Goal: Task Accomplishment & Management: Manage account settings

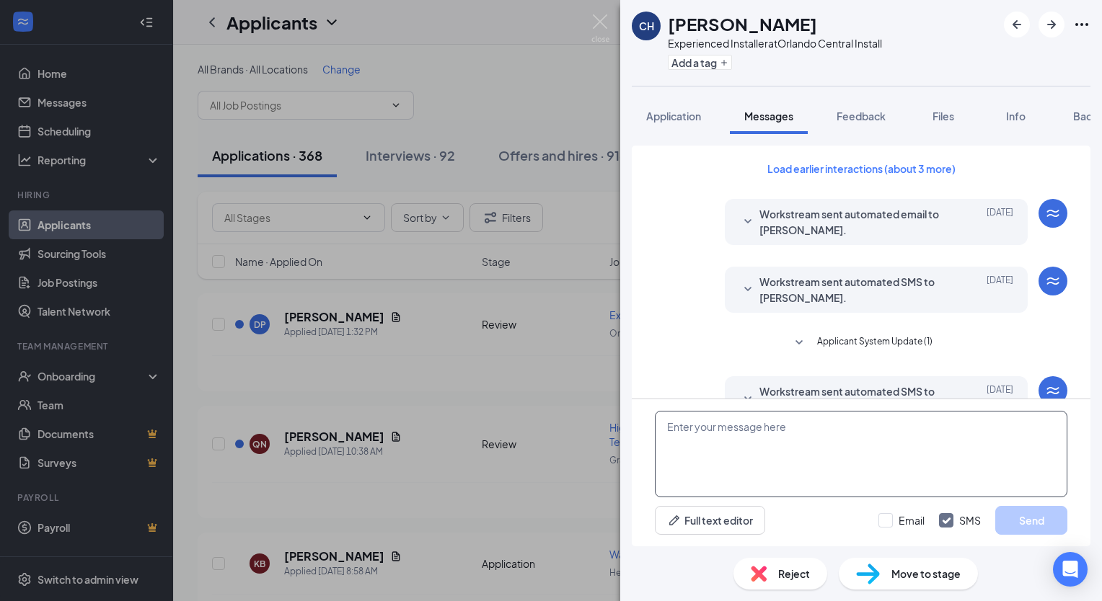
click at [733, 431] on textarea at bounding box center [861, 454] width 413 height 87
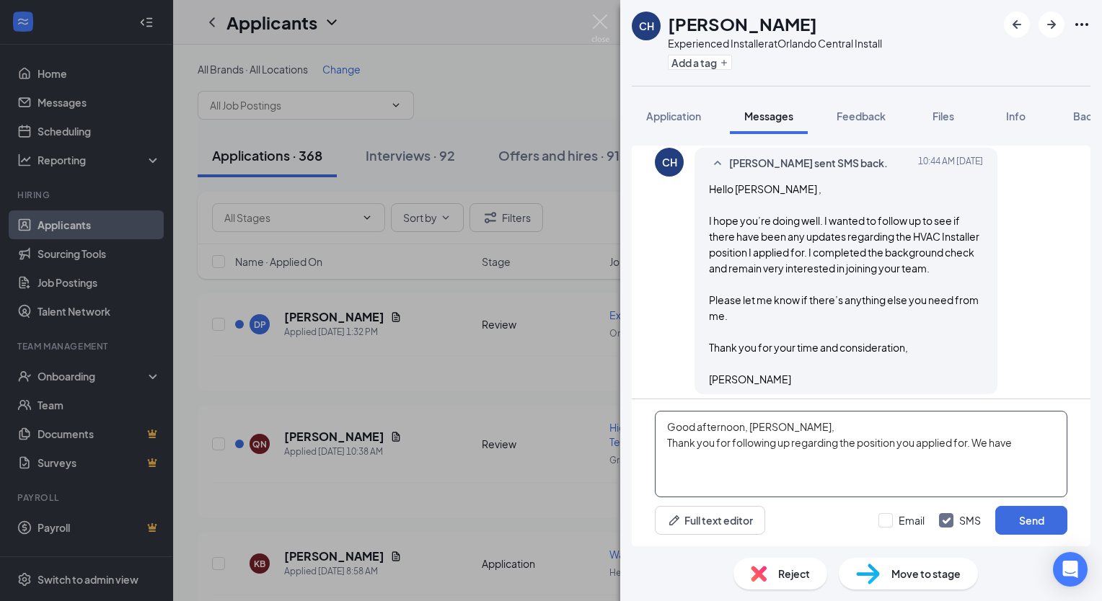
scroll to position [551, 0]
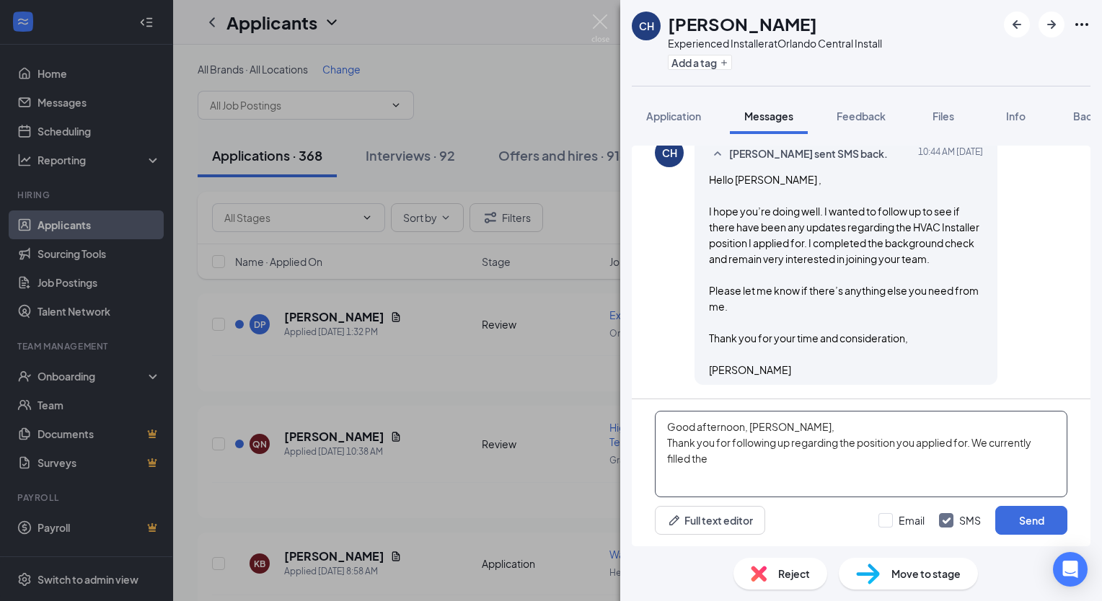
click at [1039, 443] on textarea "Good afternoon, Cassidy, Thank you for following up regarding the position you …" at bounding box center [861, 454] width 413 height 87
click at [715, 463] on textarea "Good afternoon, Cassidy, Thank you for following up regarding the position you …" at bounding box center [861, 454] width 413 height 87
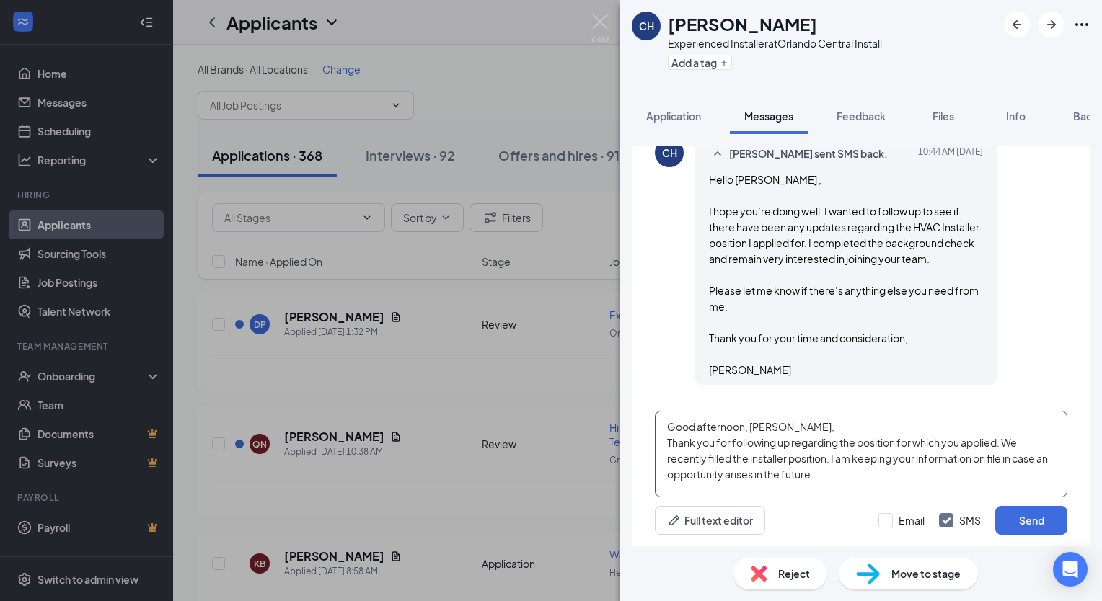
click at [825, 478] on textarea "Good afternoon, Cassidy, Thank you for following up regarding the position for …" at bounding box center [861, 454] width 413 height 87
type textarea "Good afternoon, Cassidy, Thank you for following up regarding the position for …"
click at [707, 62] on button "Add a tag" at bounding box center [700, 62] width 64 height 15
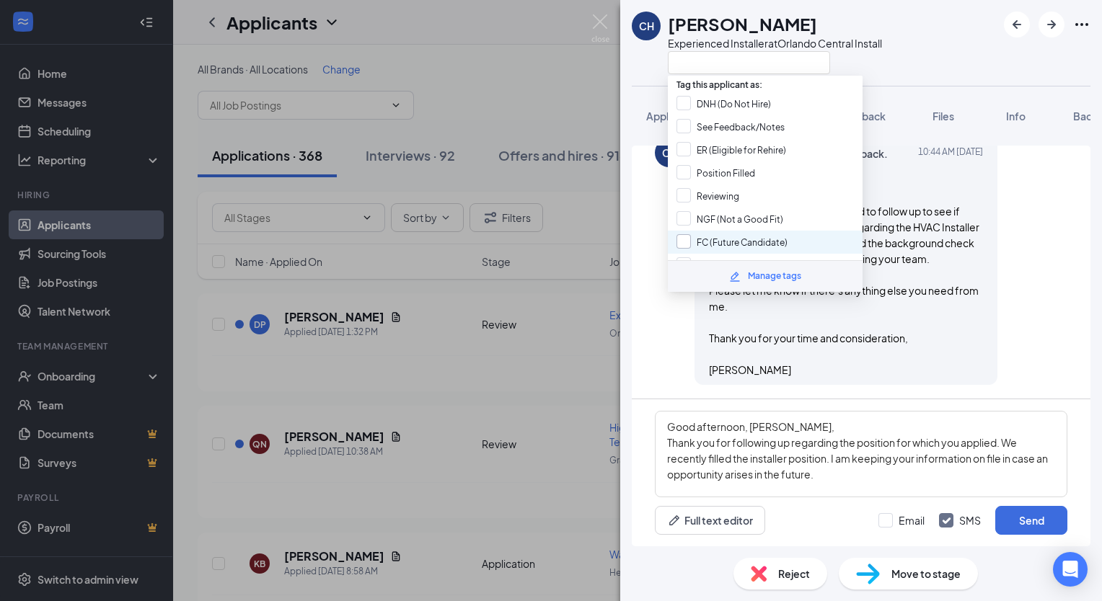
click at [680, 234] on input "FC (Future Candidate)" at bounding box center [731, 242] width 111 height 16
checkbox input "true"
click at [946, 48] on div "CH cassidy hughes Experienced Installer at Orlando Central Install" at bounding box center [861, 43] width 482 height 86
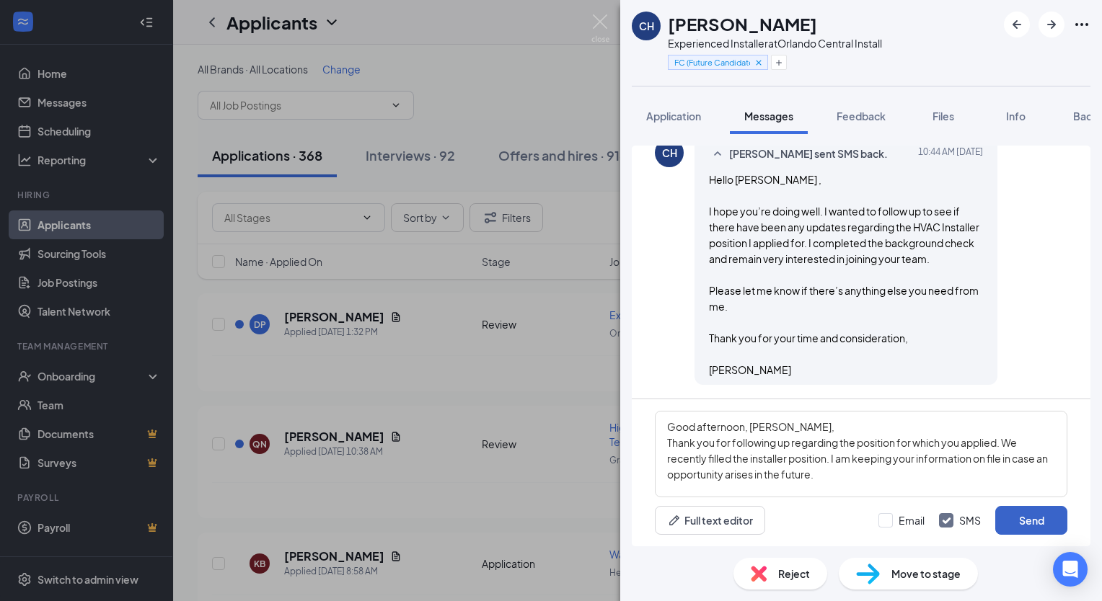
click at [1028, 529] on button "Send" at bounding box center [1031, 520] width 72 height 29
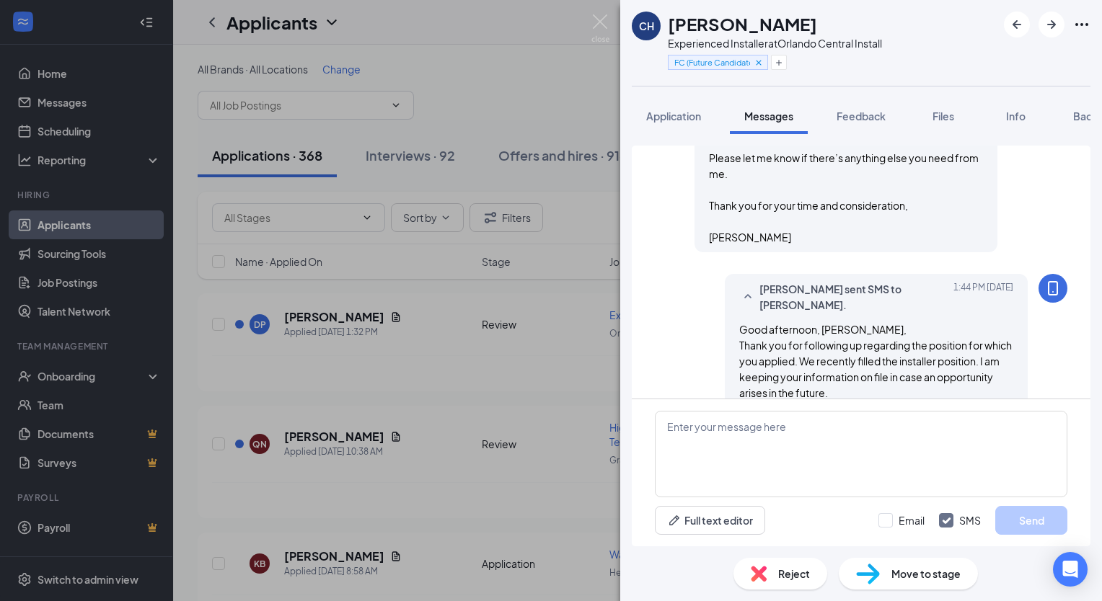
scroll to position [707, 0]
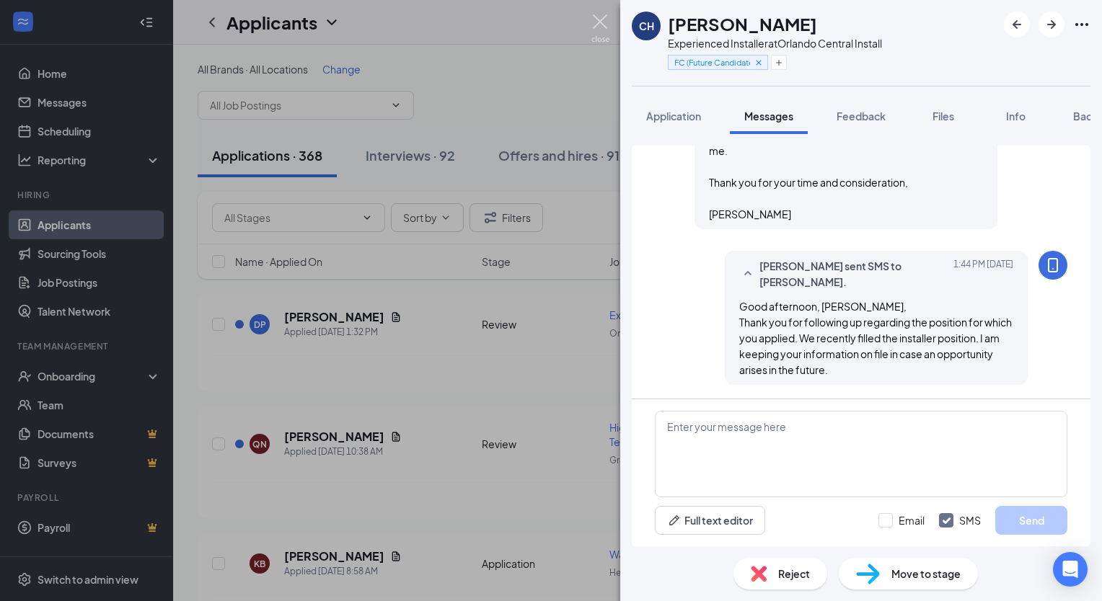
click at [595, 19] on img at bounding box center [600, 28] width 18 height 28
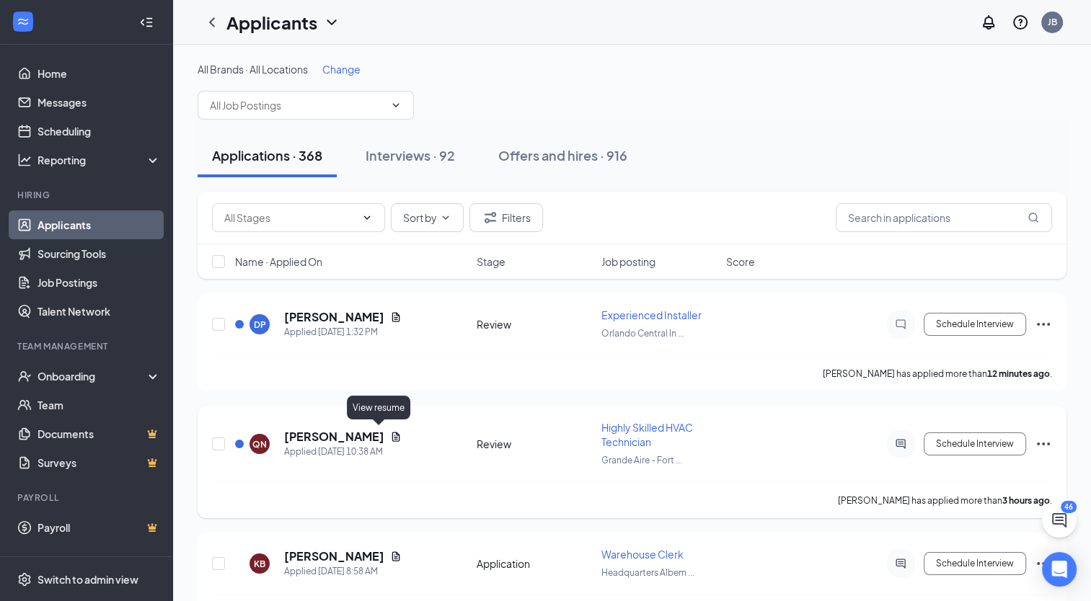
click at [390, 433] on icon "Document" at bounding box center [396, 437] width 12 height 12
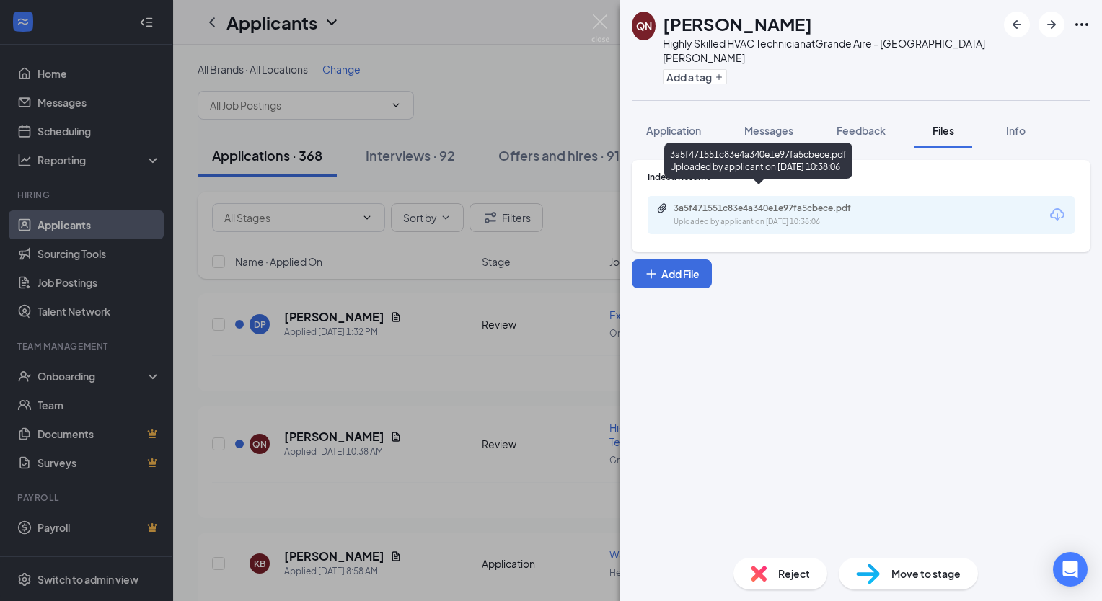
click at [840, 203] on div "3a5f471551c83e4a340e1e97fa5cbece.pdf" at bounding box center [775, 209] width 202 height 12
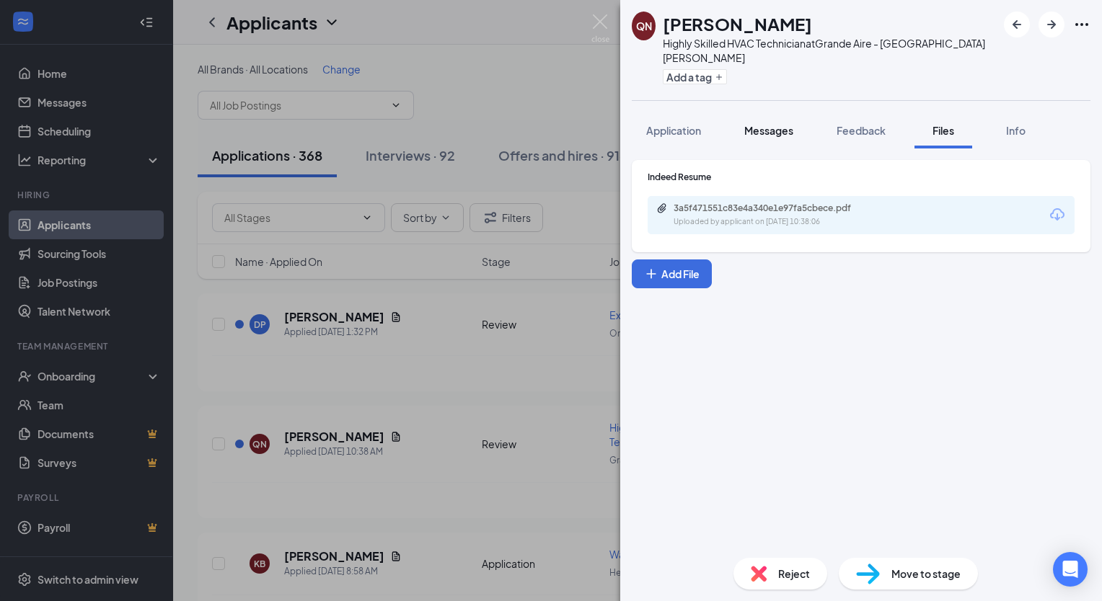
click at [780, 124] on span "Messages" at bounding box center [768, 130] width 49 height 13
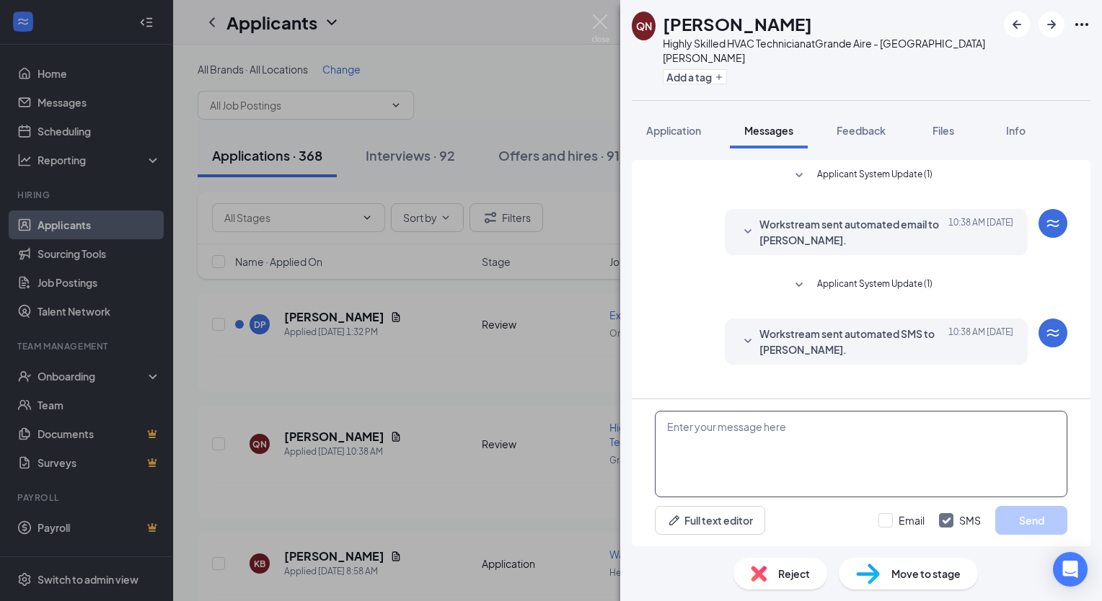
click at [776, 449] on textarea at bounding box center [861, 454] width 413 height 87
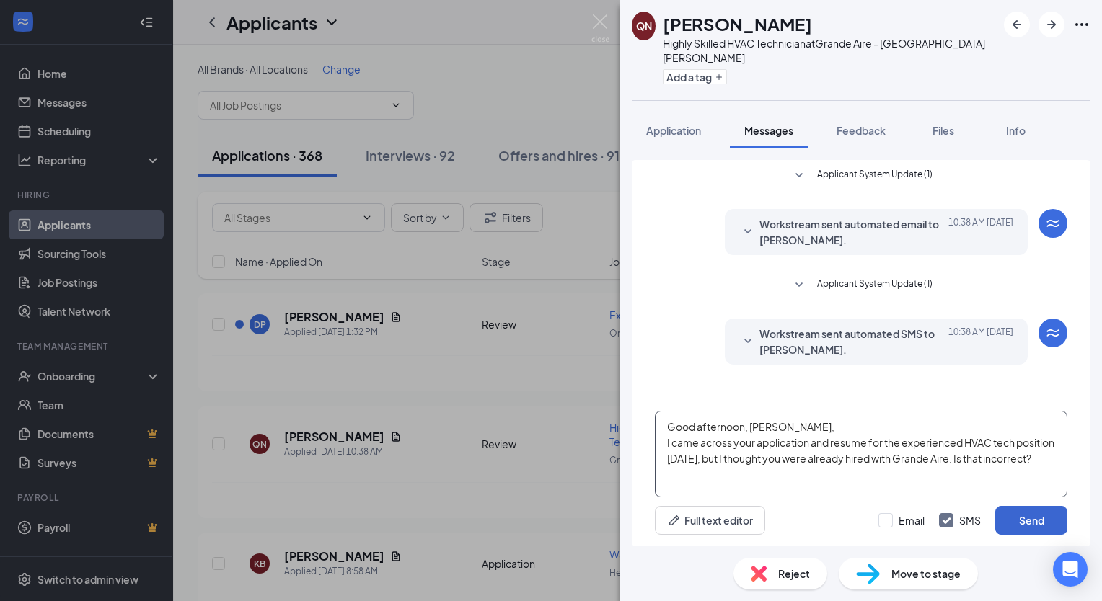
type textarea "Good afternoon, Quynh, I came across your application and resume for the experi…"
click at [1021, 521] on button "Send" at bounding box center [1031, 520] width 72 height 29
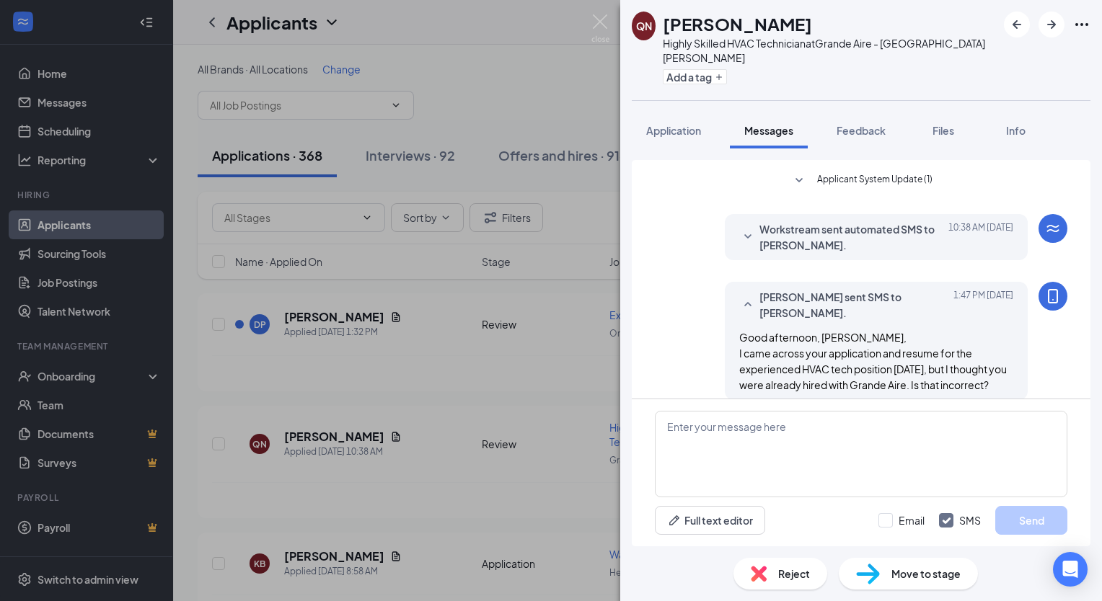
scroll to position [105, 0]
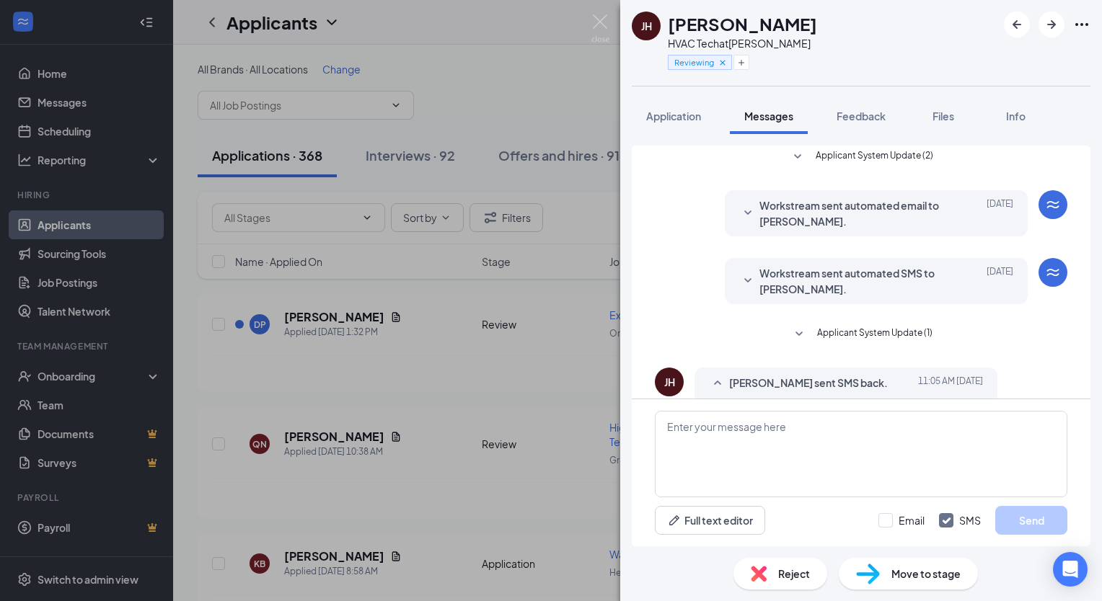
scroll to position [59, 0]
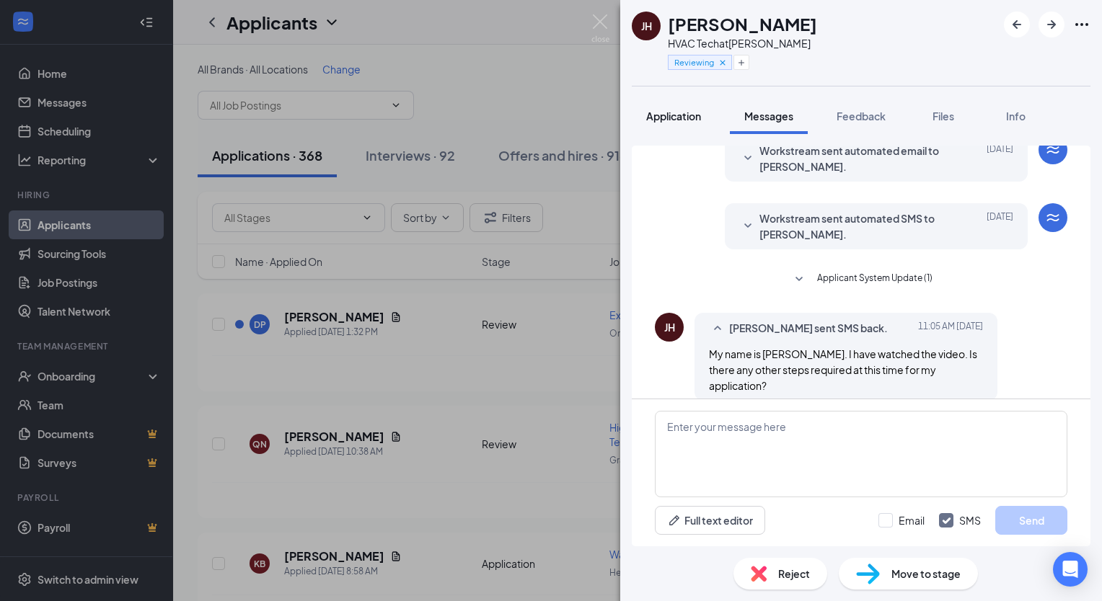
click at [683, 117] on span "Application" at bounding box center [673, 116] width 55 height 13
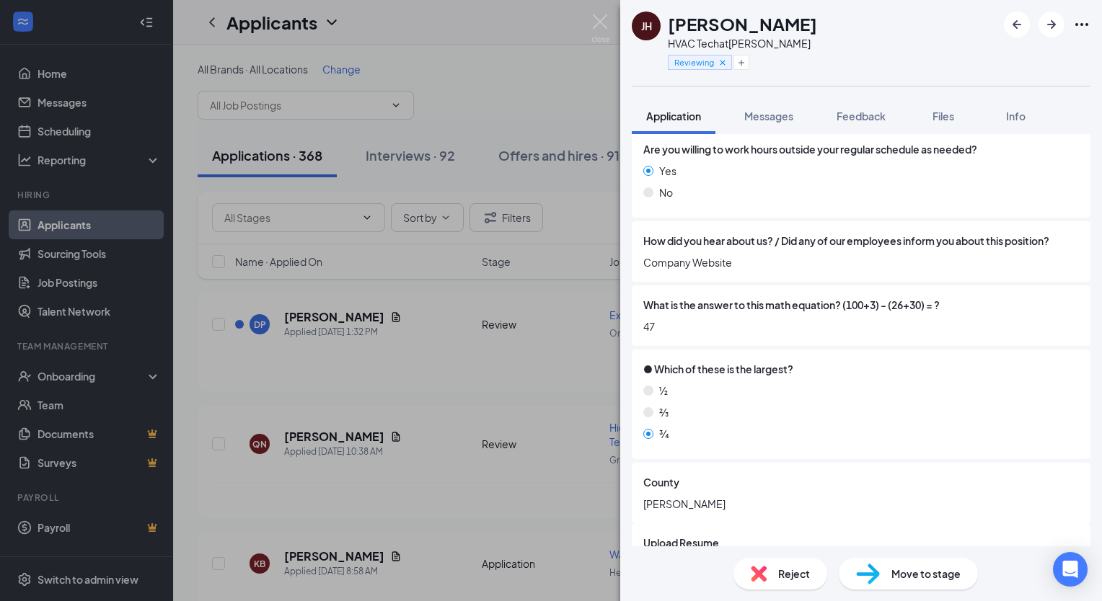
scroll to position [966, 0]
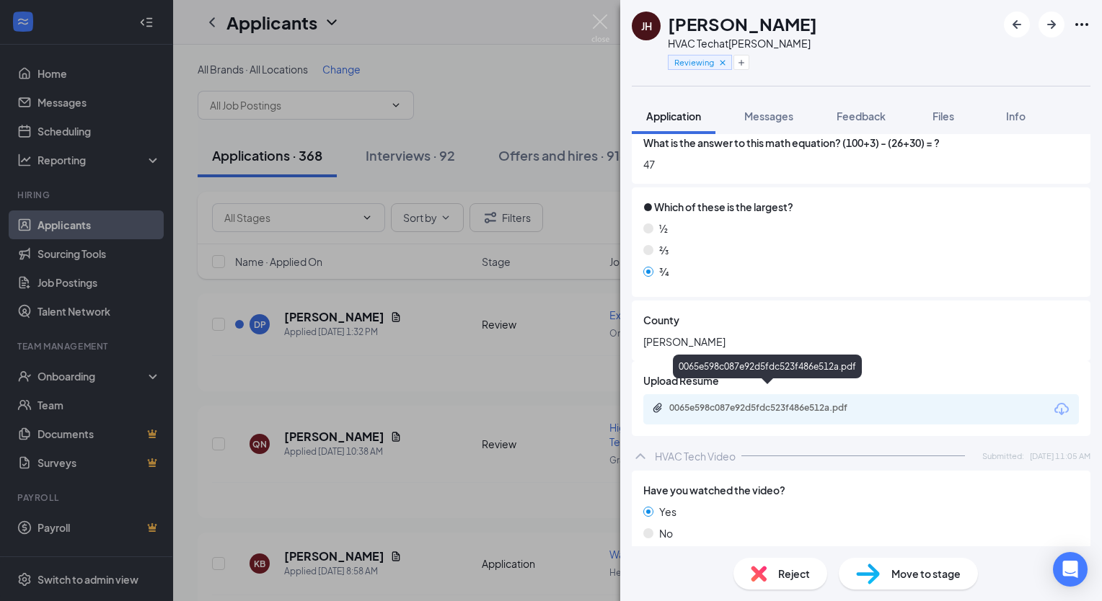
click at [771, 382] on div "0065e598c087e92d5fdc523f486e512a.pdf" at bounding box center [767, 370] width 189 height 30
click at [780, 394] on div "0065e598c087e92d5fdc523f486e512a.pdf" at bounding box center [861, 409] width 436 height 30
click at [782, 402] on div "0065e598c087e92d5fdc523f486e512a.pdf" at bounding box center [770, 408] width 202 height 12
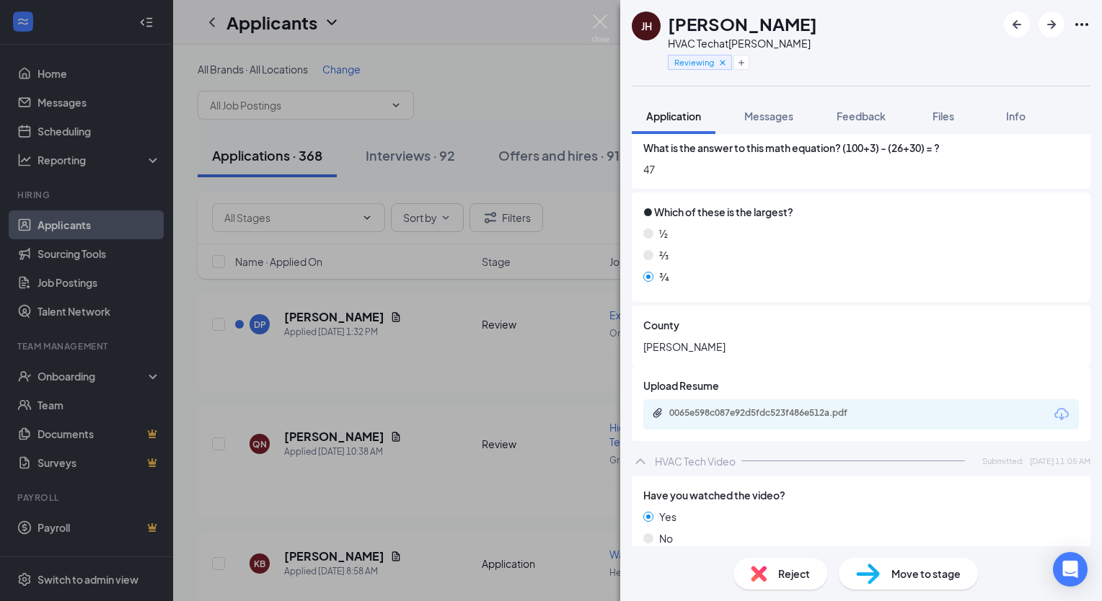
click at [938, 578] on span "Move to stage" at bounding box center [925, 574] width 69 height 16
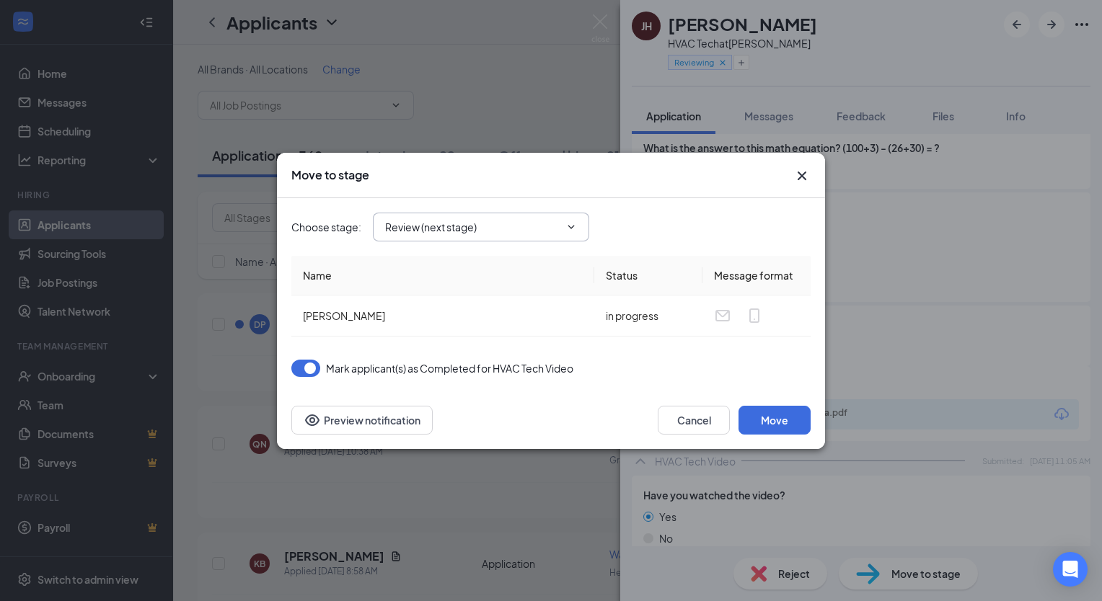
click at [568, 229] on icon "ChevronDown" at bounding box center [571, 227] width 12 height 12
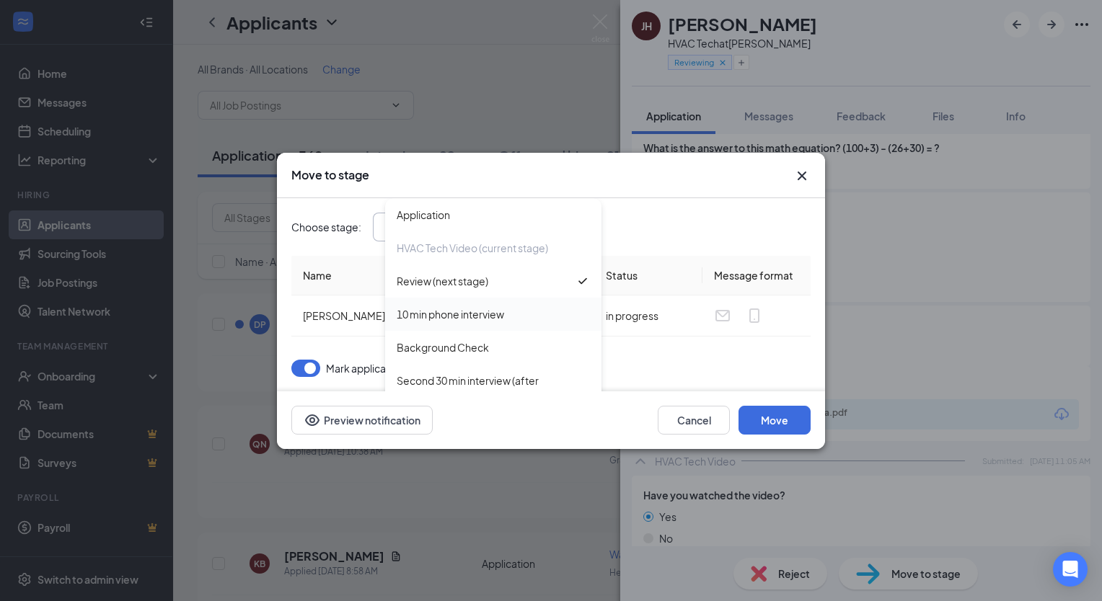
click at [515, 309] on div "10 min phone interview" at bounding box center [493, 315] width 193 height 16
type input "10 min phone interview"
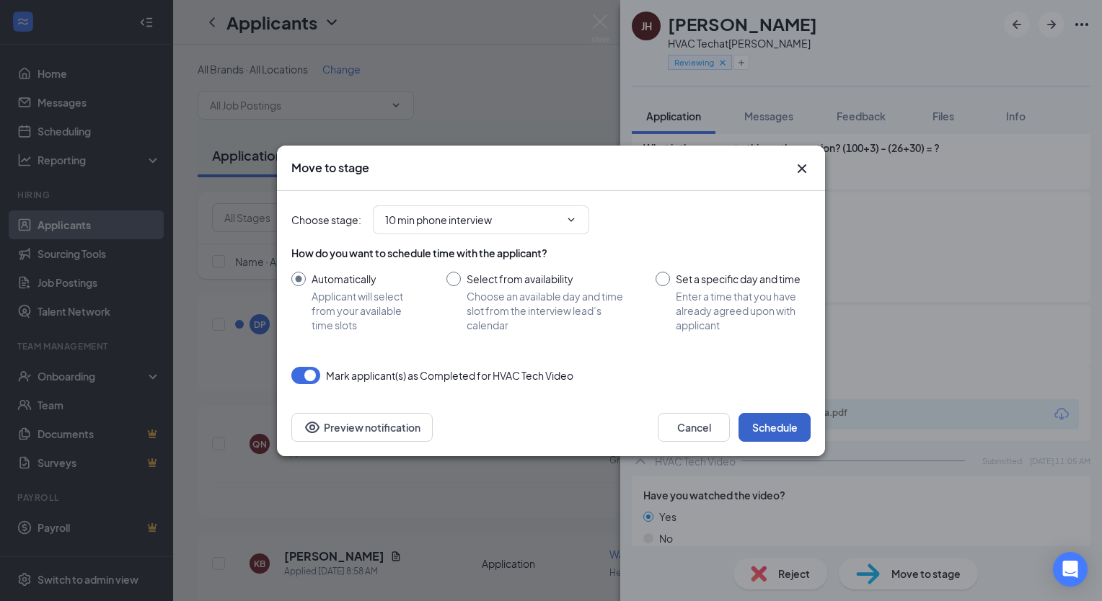
click at [788, 429] on button "Schedule" at bounding box center [775, 427] width 72 height 29
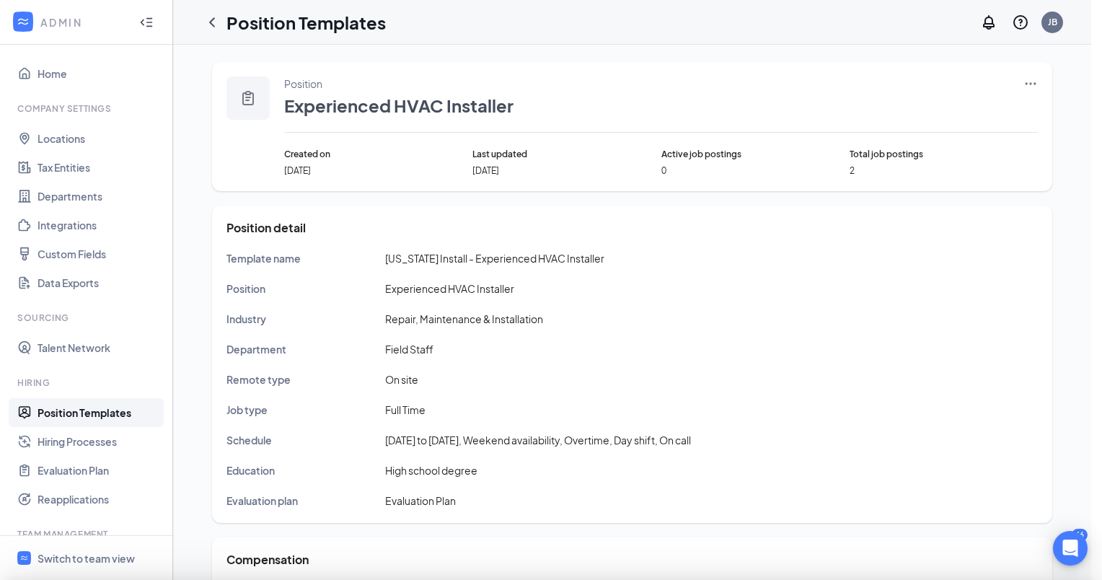
type input "Georgia Install - Experienced HVAC Installer"
type input "Experienced HVAC Installer"
type input "Field Staff"
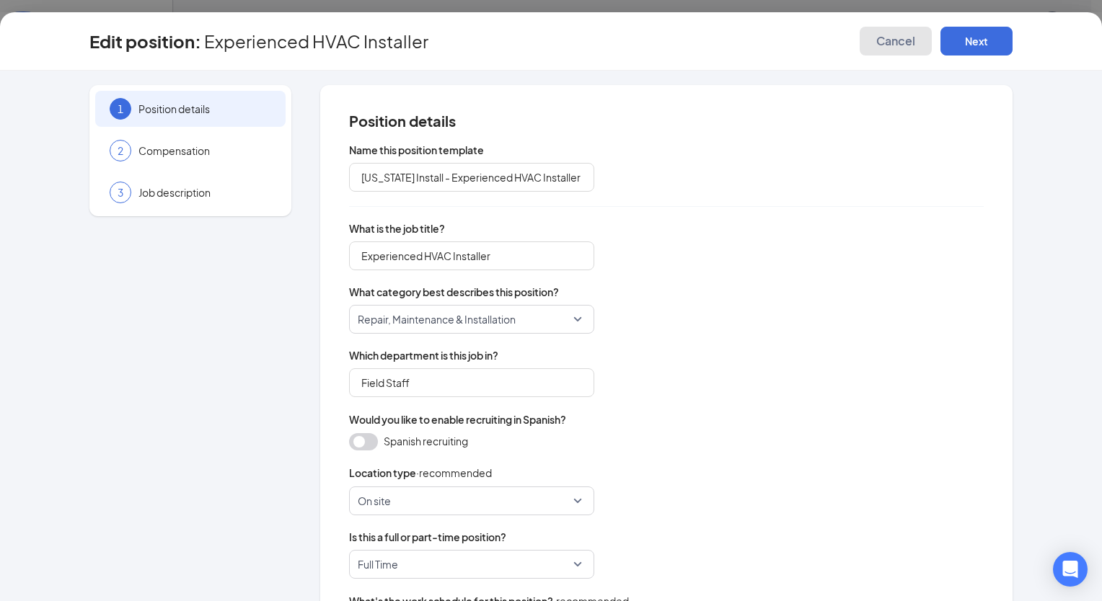
click at [891, 42] on span "Cancel" at bounding box center [895, 41] width 39 height 14
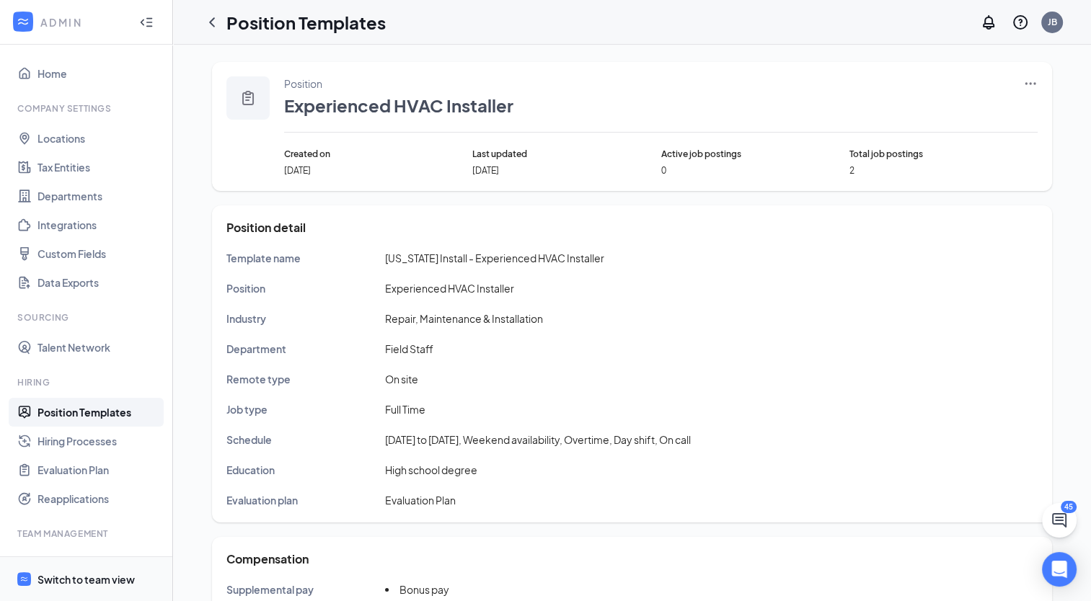
click at [133, 573] on div "Switch to team view" at bounding box center [86, 580] width 97 height 14
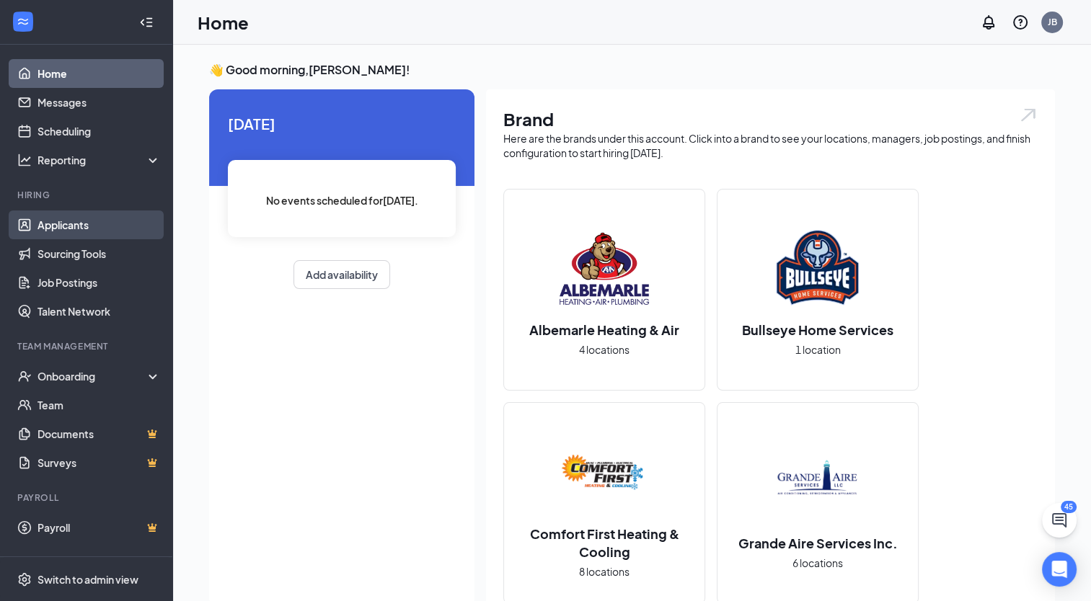
click at [76, 226] on link "Applicants" at bounding box center [99, 225] width 123 height 29
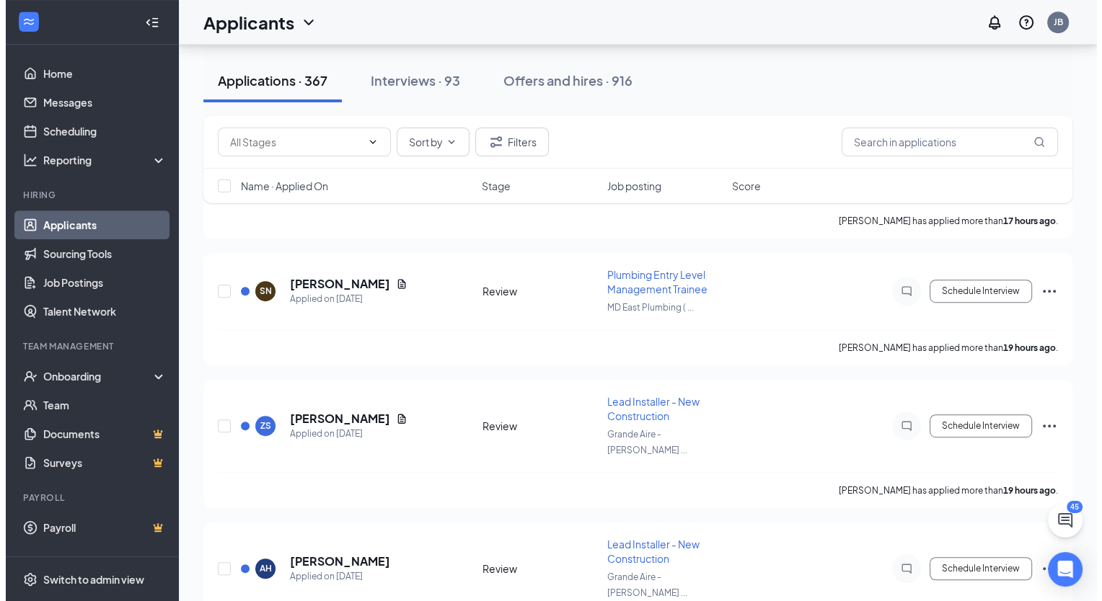
scroll to position [746, 0]
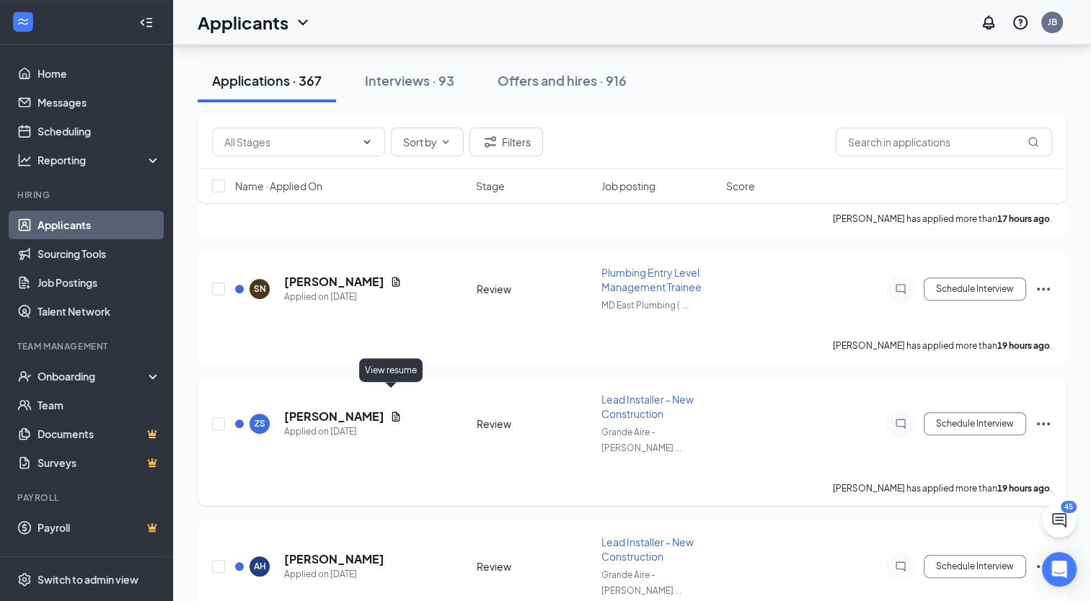
click at [394, 411] on icon "Document" at bounding box center [396, 417] width 12 height 12
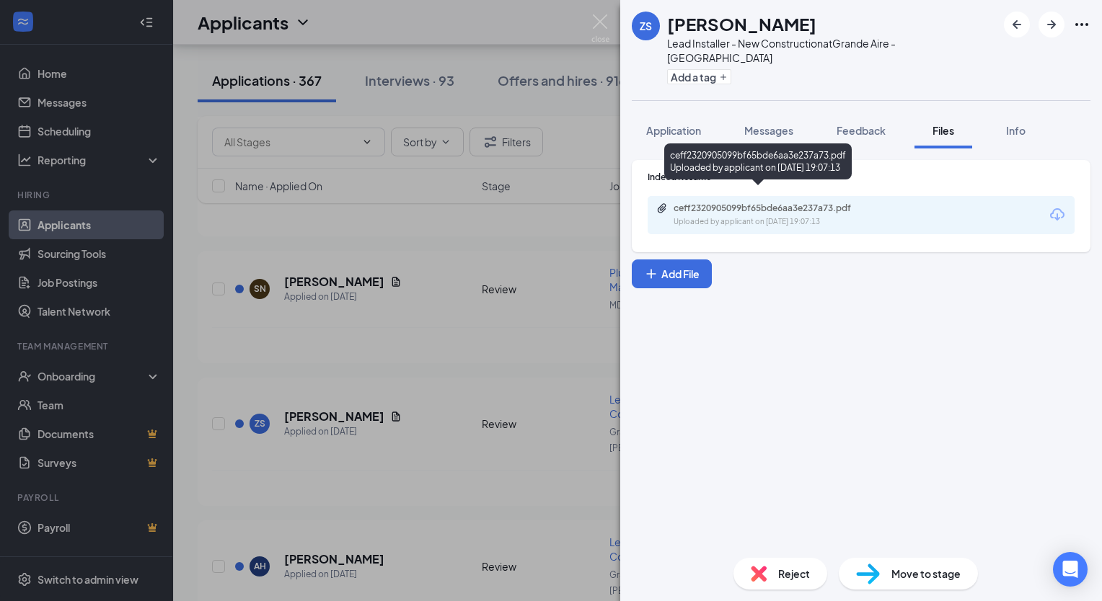
click at [779, 203] on div "ceff2320905099bf65bde6aa3e237a73.pdf" at bounding box center [775, 209] width 202 height 12
click at [600, 19] on img at bounding box center [600, 28] width 18 height 28
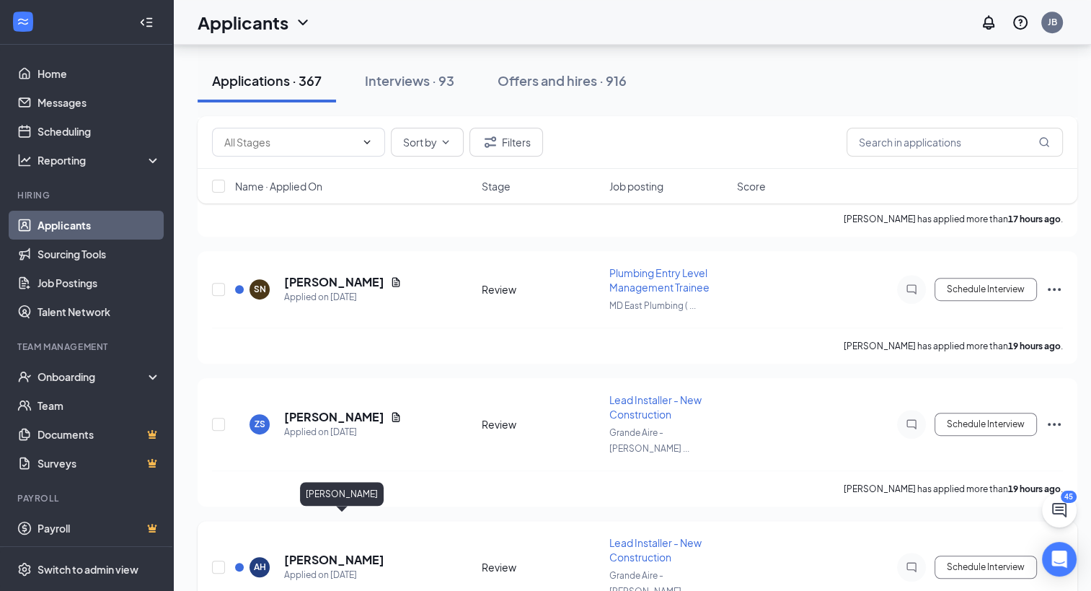
click at [384, 552] on h5 "ALEJANDRO HERNANDEZTRE" at bounding box center [334, 560] width 100 height 16
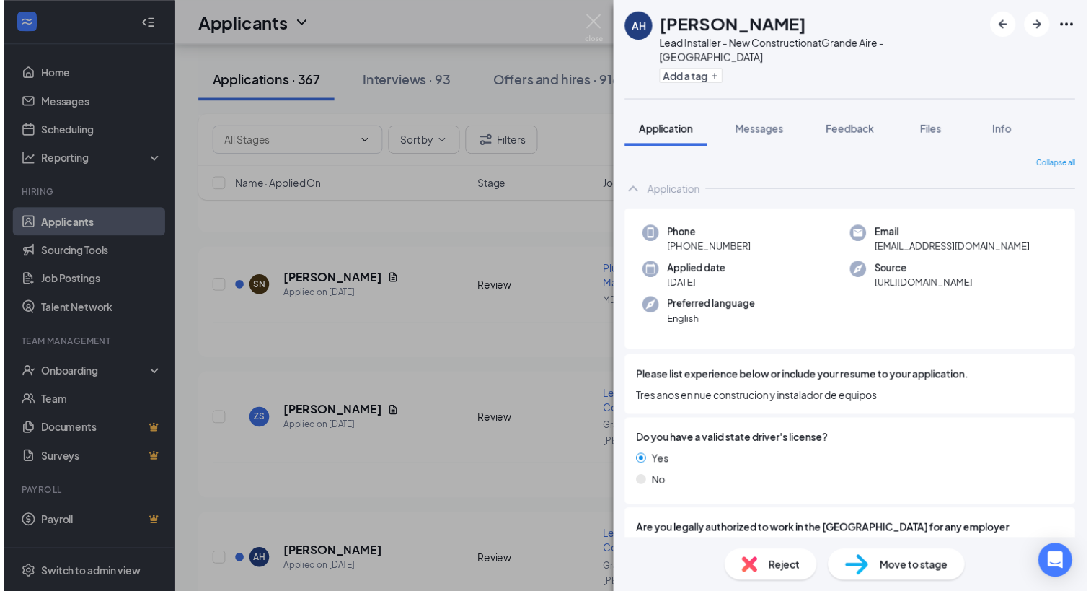
scroll to position [81, 0]
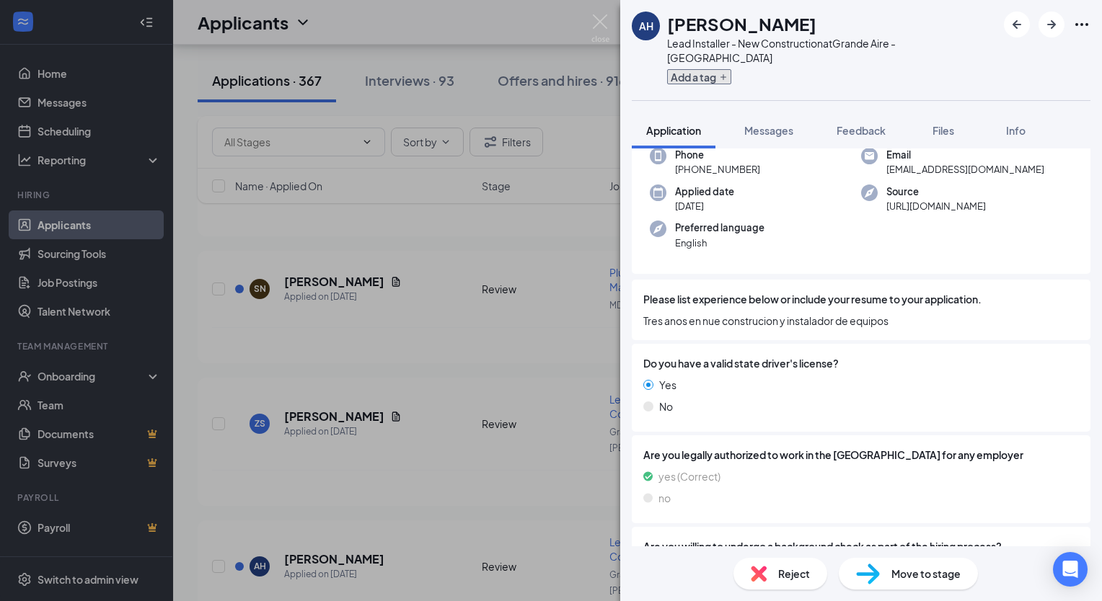
click at [698, 69] on button "Add a tag" at bounding box center [699, 76] width 64 height 15
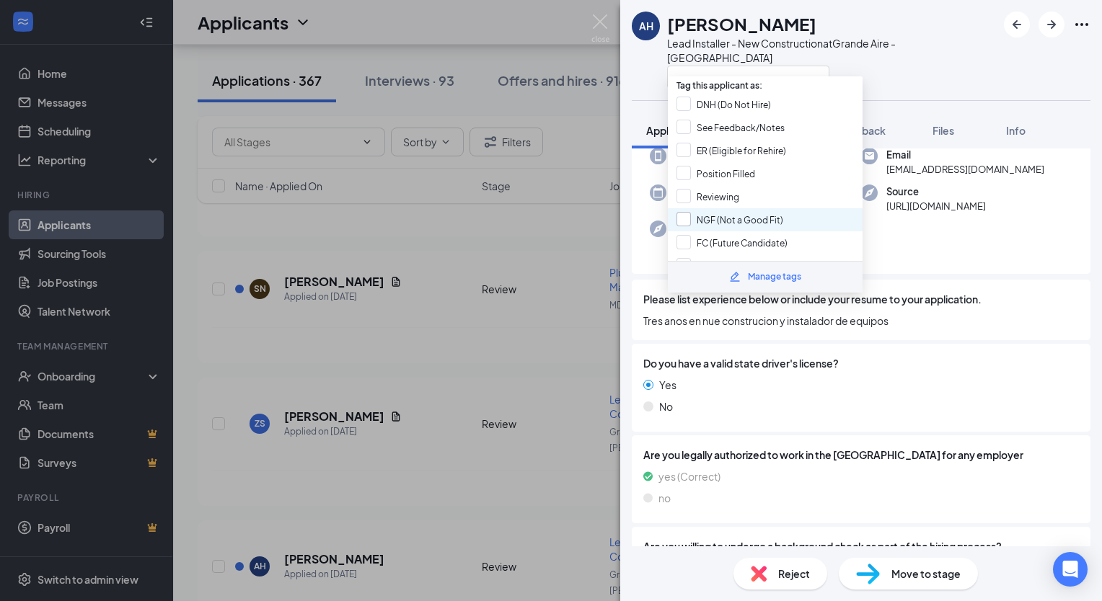
click at [687, 213] on input "NGF (Not a Good Fit)" at bounding box center [729, 220] width 107 height 16
checkbox input "true"
click at [935, 65] on div at bounding box center [832, 77] width 330 height 24
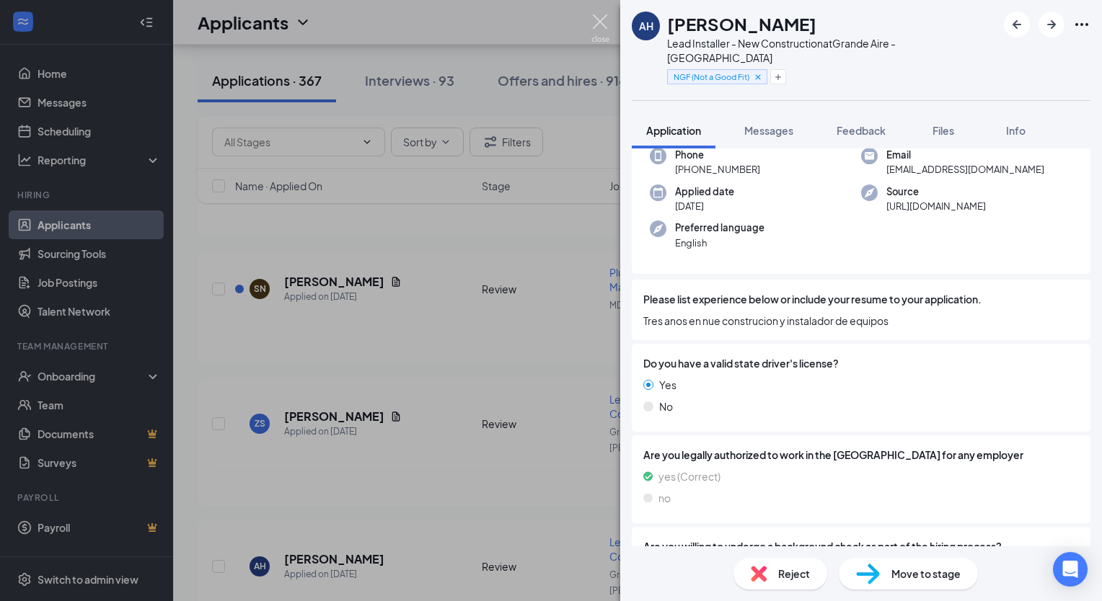
click at [600, 25] on img at bounding box center [600, 28] width 18 height 28
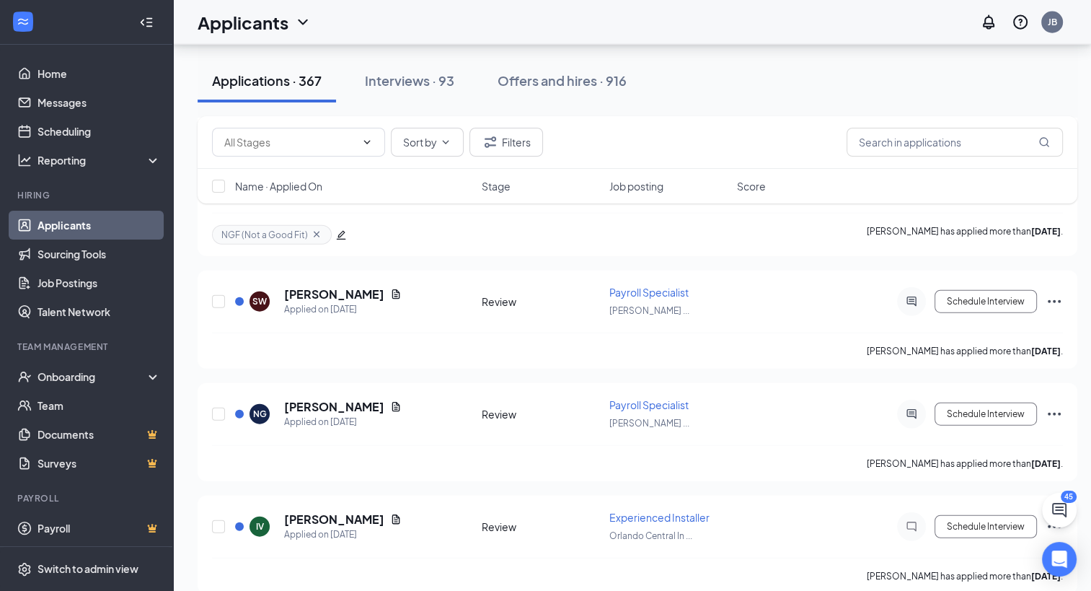
scroll to position [3395, 0]
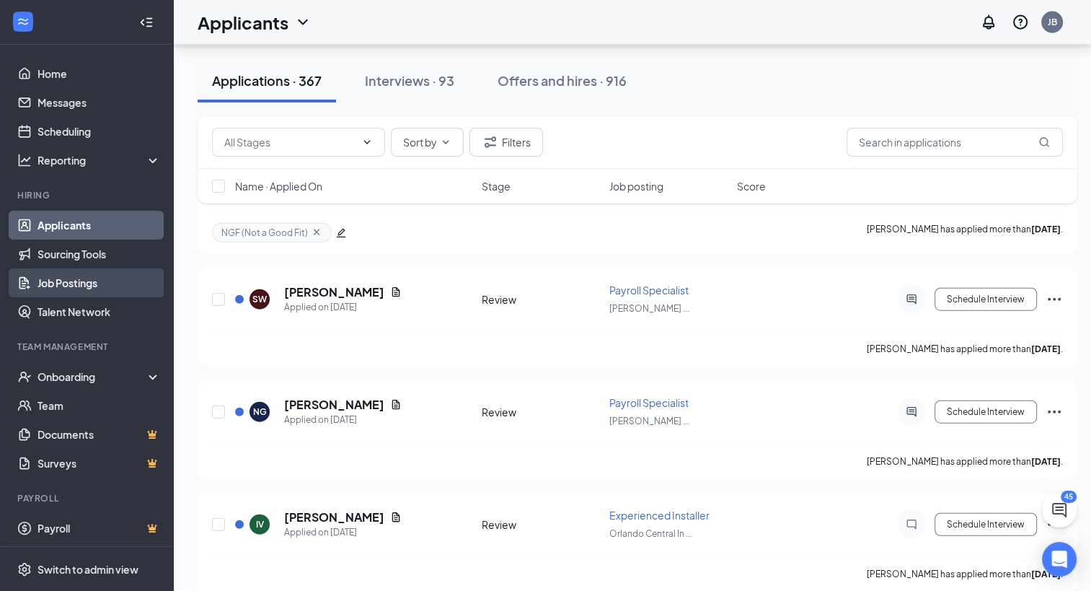
click at [94, 281] on link "Job Postings" at bounding box center [99, 282] width 123 height 29
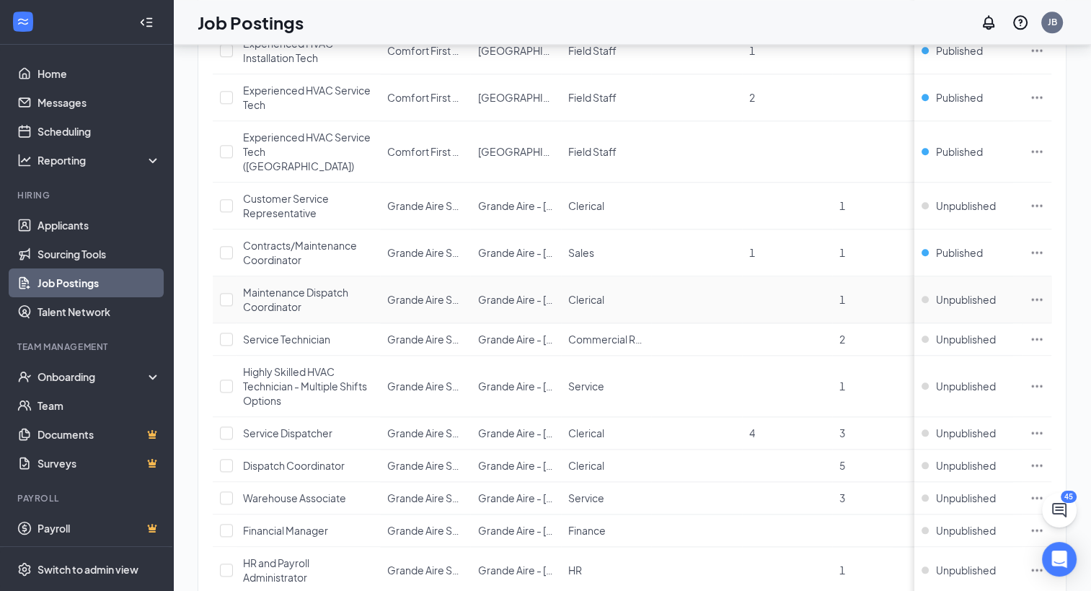
scroll to position [1721, 0]
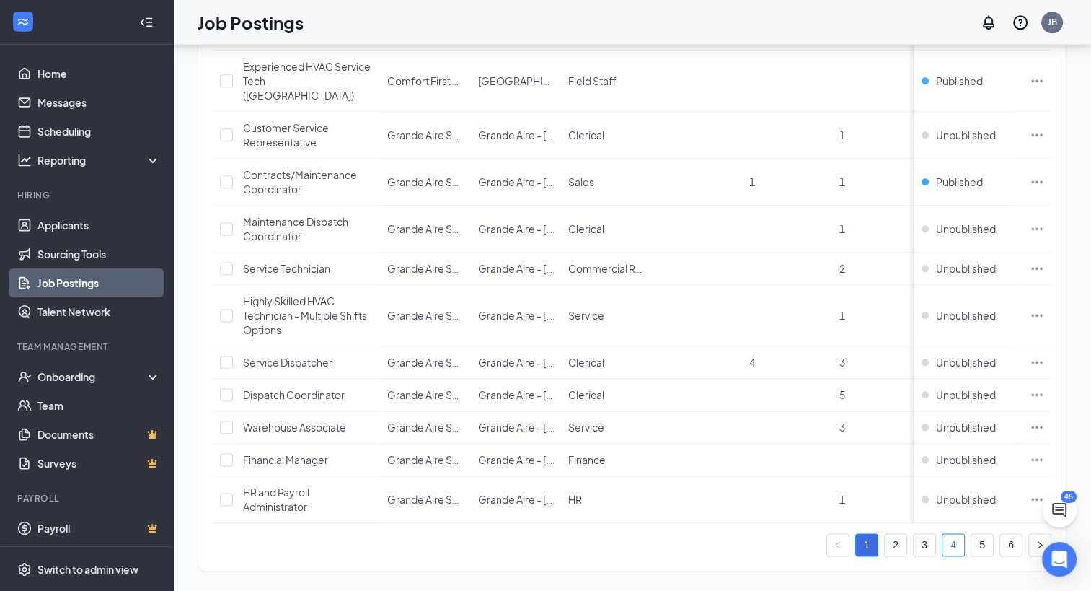
click at [964, 535] on link "4" at bounding box center [954, 545] width 22 height 22
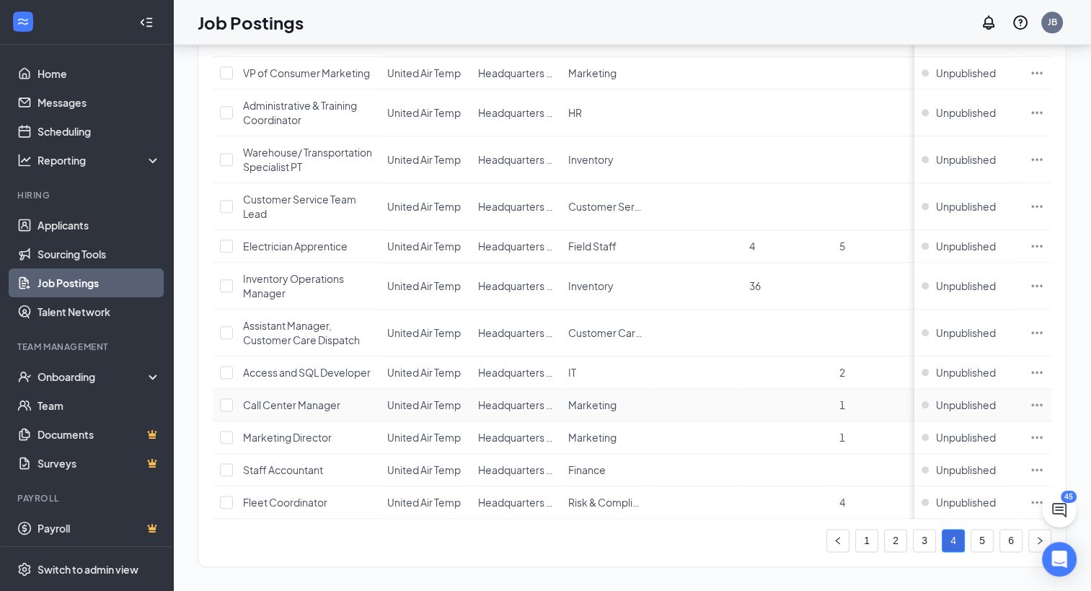
scroll to position [1605, 0]
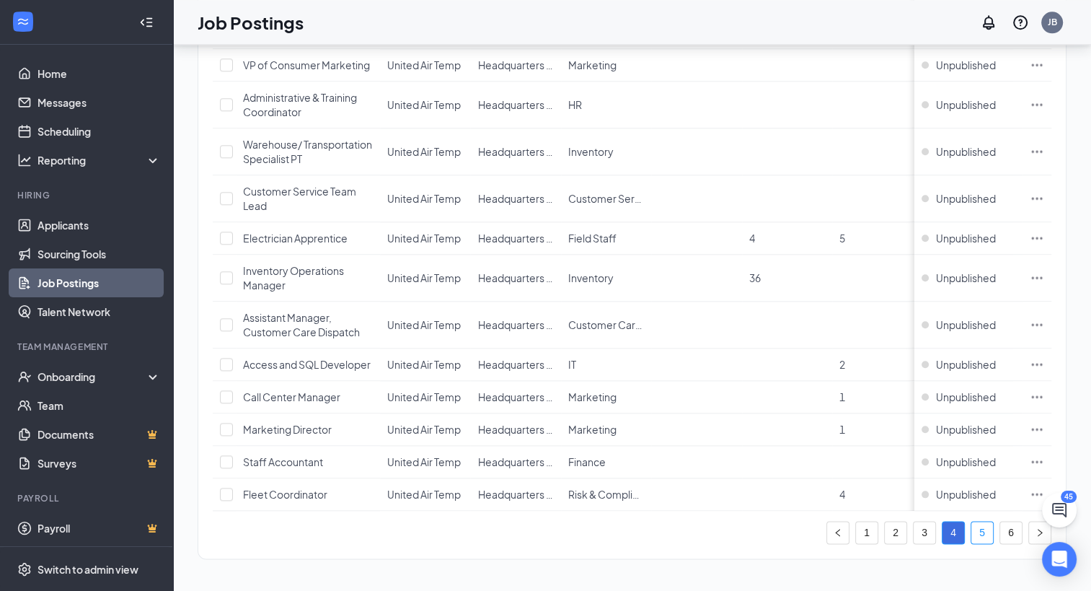
click at [992, 536] on link "5" at bounding box center [982, 532] width 22 height 22
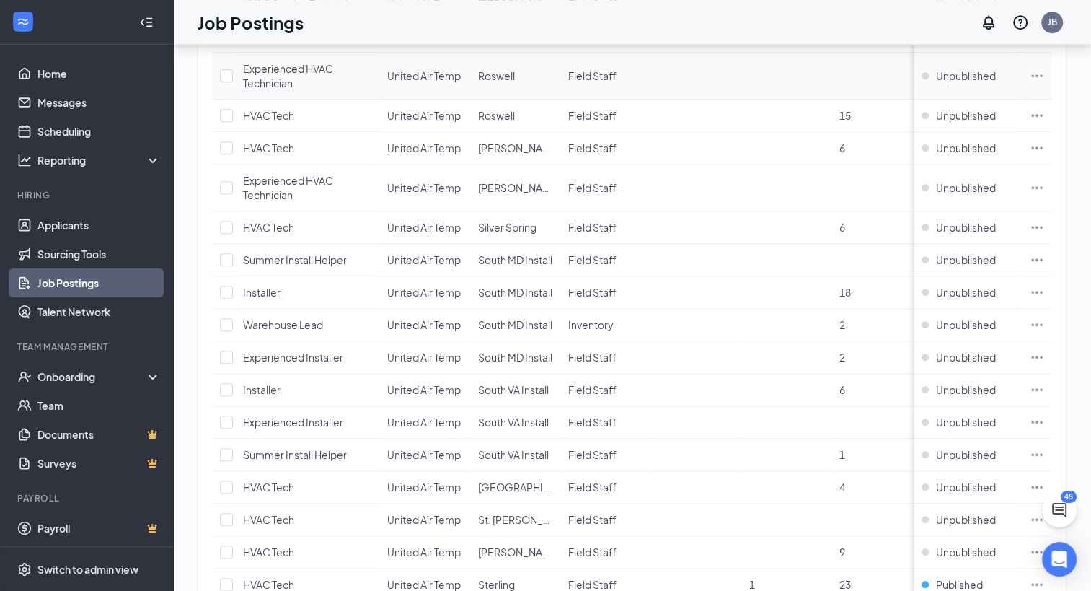
scroll to position [1504, 0]
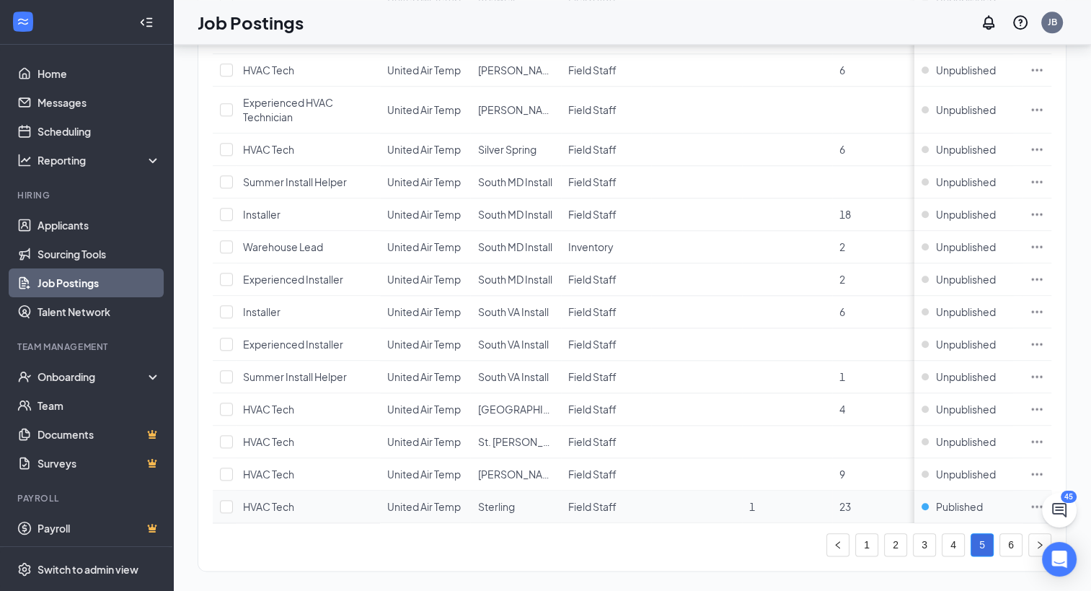
click at [464, 490] on td "United Air Temp" at bounding box center [425, 506] width 90 height 32
click at [440, 500] on span "United Air Temp" at bounding box center [424, 506] width 74 height 13
click at [294, 500] on span "HVAC Tech" at bounding box center [268, 506] width 51 height 13
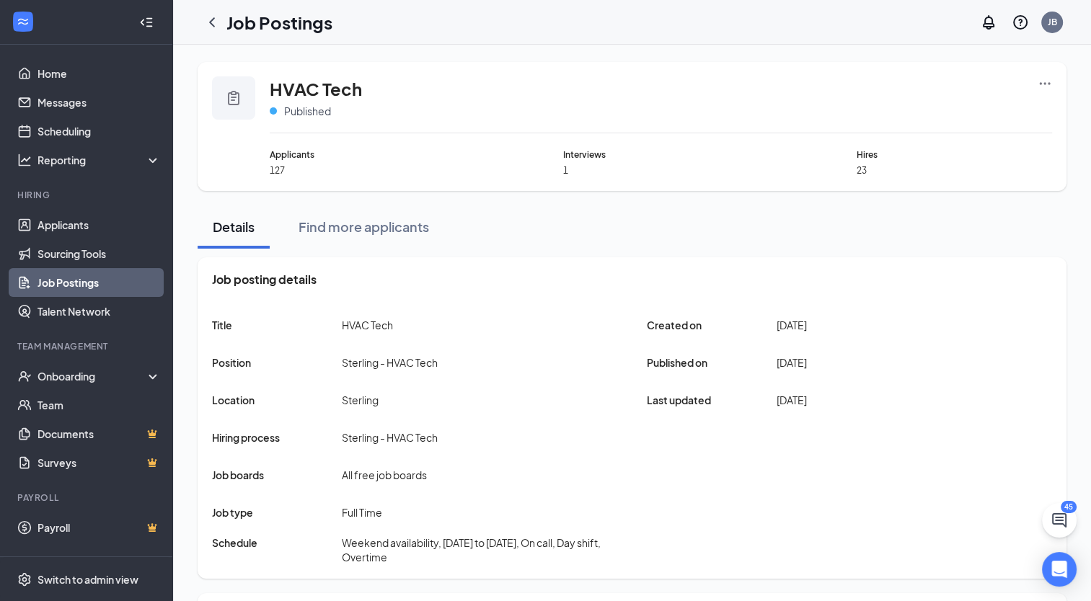
click at [1050, 83] on icon "Ellipses" at bounding box center [1045, 83] width 11 height 2
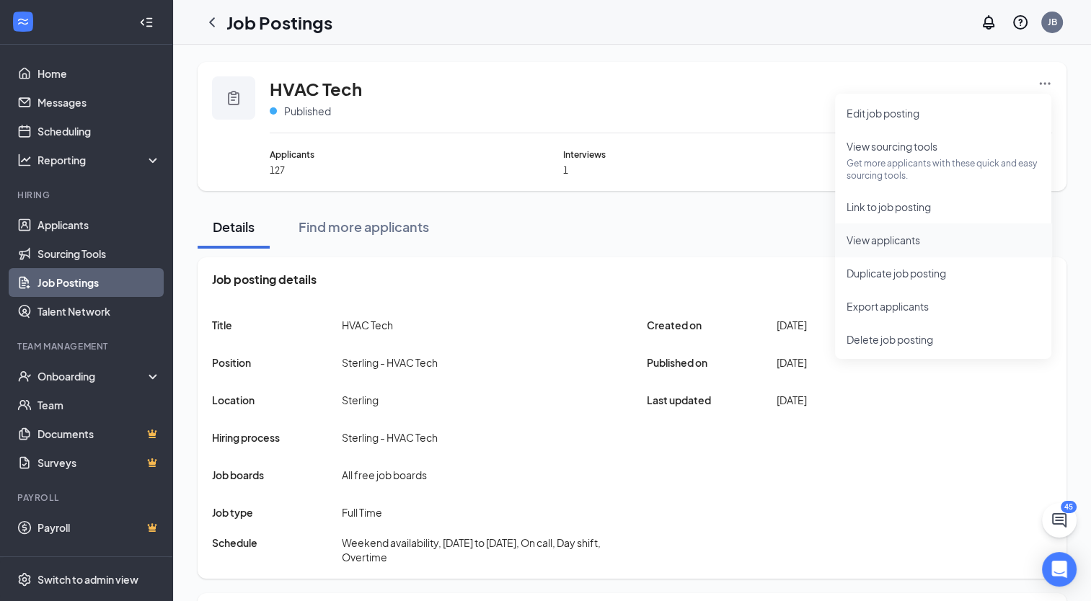
click at [874, 244] on span "View applicants" at bounding box center [884, 240] width 74 height 13
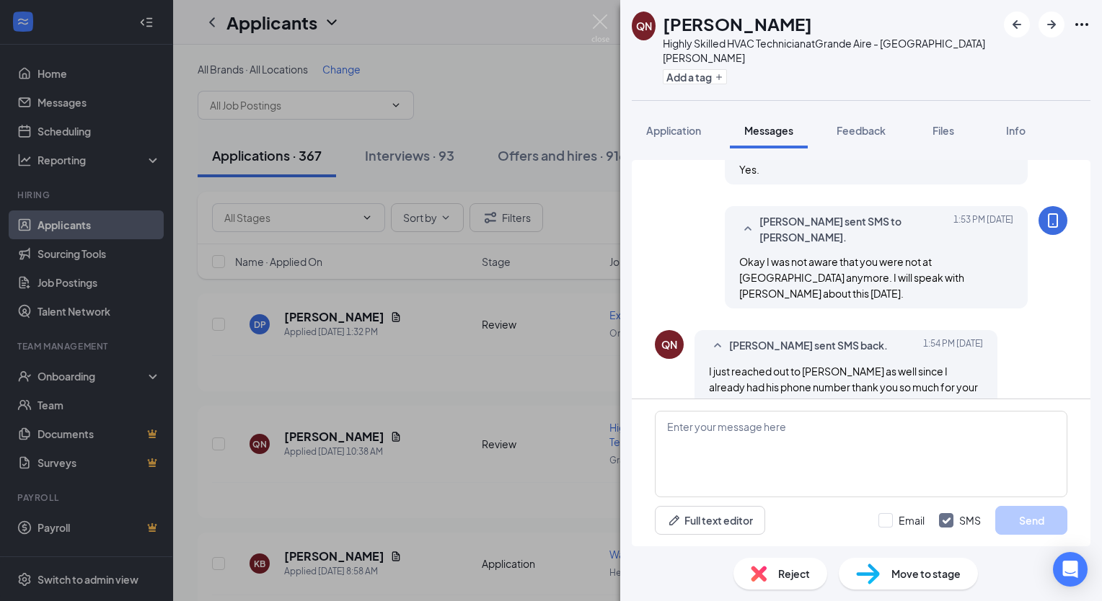
scroll to position [753, 0]
click at [798, 437] on textarea at bounding box center [861, 454] width 413 height 87
type textarea "Thank you, Carrie."
click at [1033, 525] on button "Send" at bounding box center [1031, 520] width 72 height 29
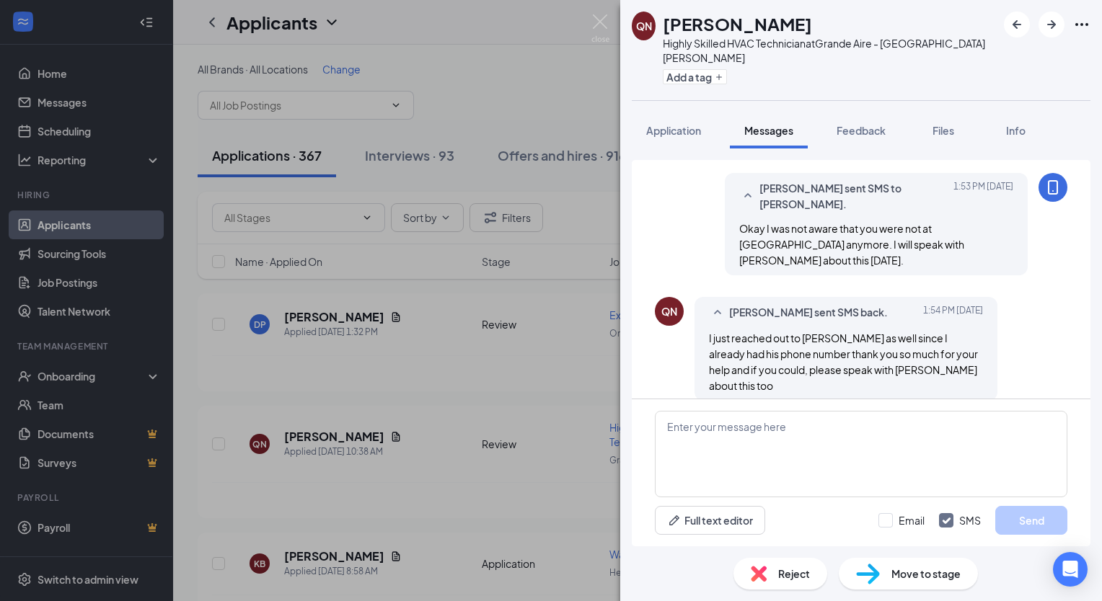
scroll to position [925, 0]
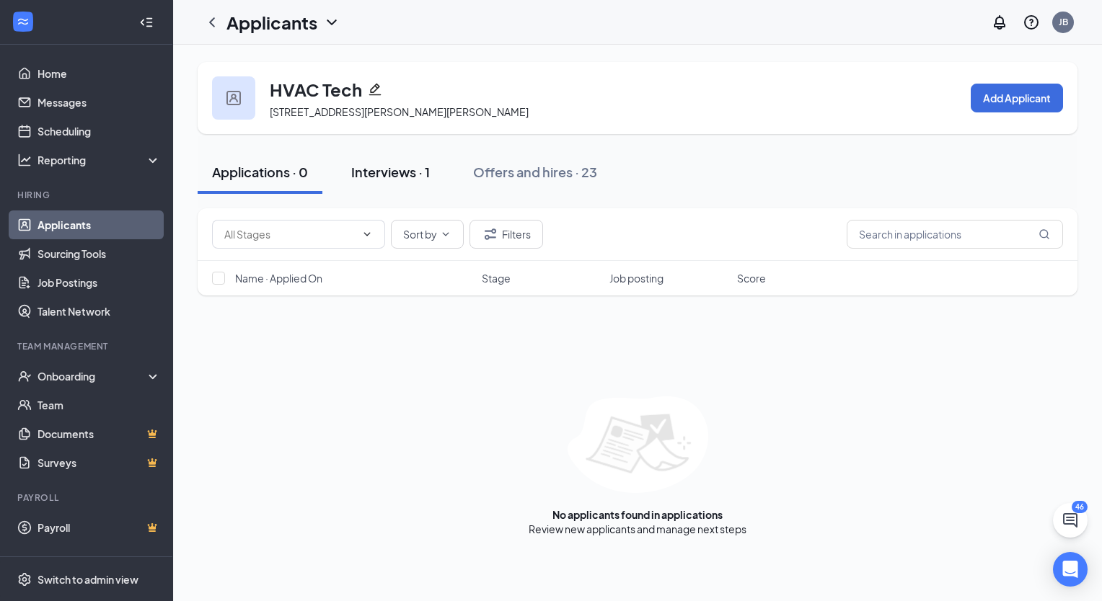
click at [387, 177] on div "Interviews · 1" at bounding box center [390, 172] width 79 height 18
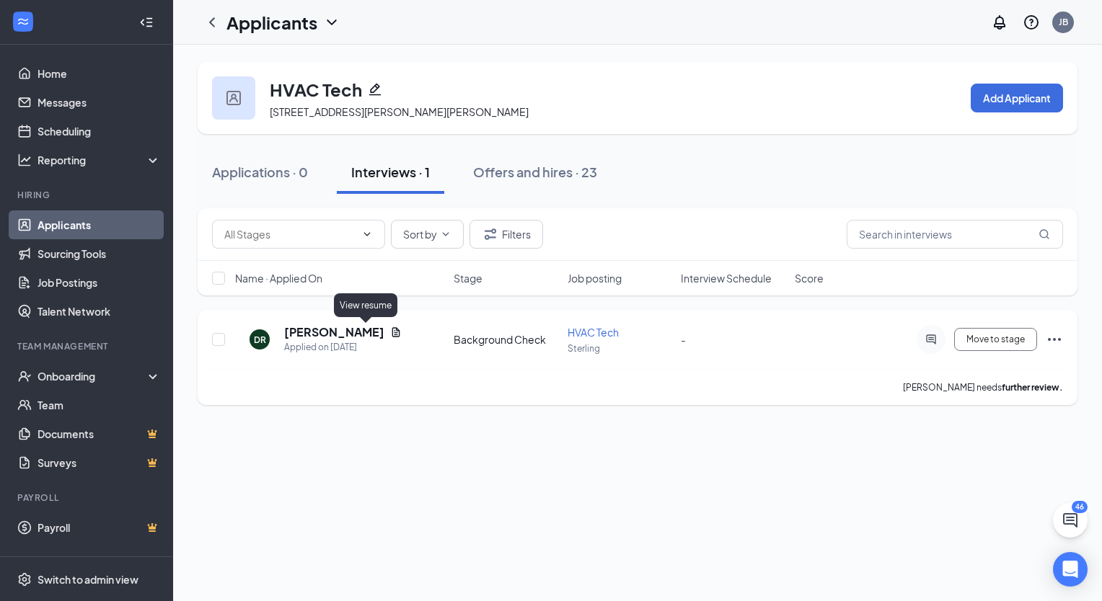
click at [392, 330] on icon "Document" at bounding box center [396, 331] width 8 height 9
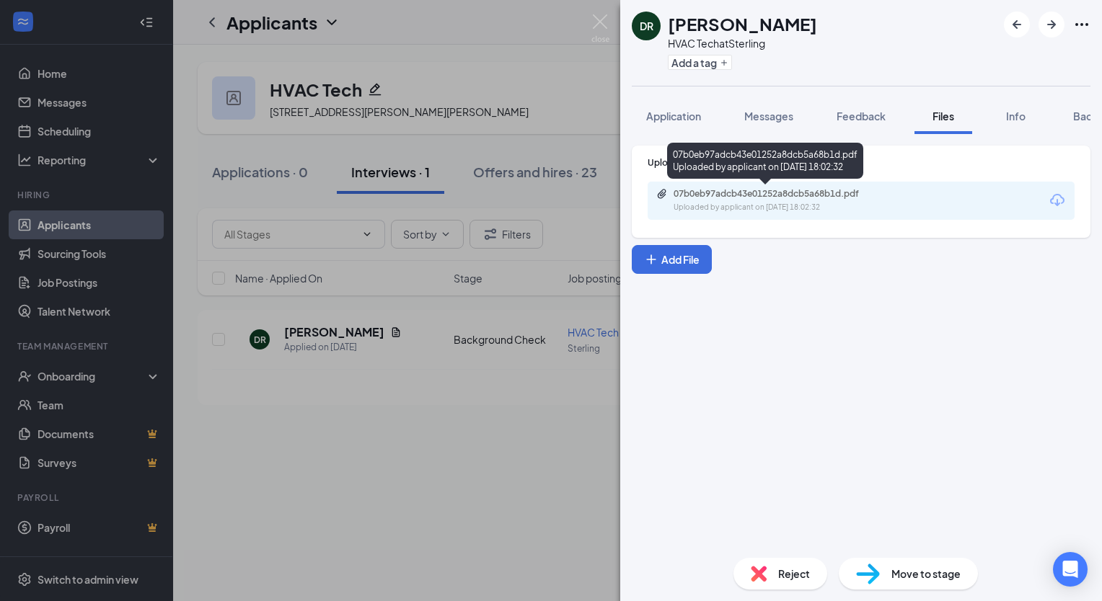
click at [798, 207] on div "Uploaded by applicant on [DATE] 18:02:32" at bounding box center [782, 208] width 216 height 12
